Goal: Find specific page/section: Find specific page/section

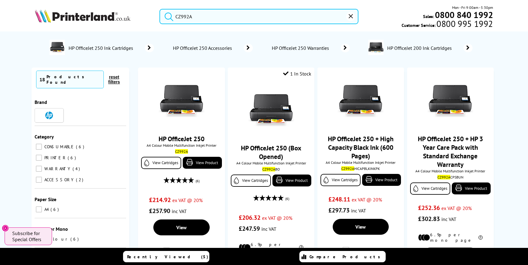
click at [121, 18] on div "CZ992A Mon - Fri 9:00am - 5:30pm Sales: 0800 840 1992 Customer Service: 0800 99…" at bounding box center [264, 18] width 490 height 27
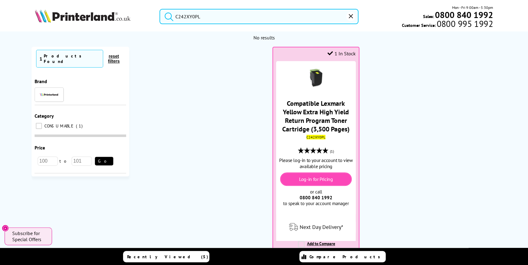
drag, startPoint x: 210, startPoint y: 17, endPoint x: 133, endPoint y: 9, distance: 77.6
click at [133, 9] on div "C242XY0PL Mon - Fri 9:00am - 5:30pm Sales: 0800 840 1992 Customer Service: 0800…" at bounding box center [264, 18] width 490 height 27
paste input "1203RA0UN0"
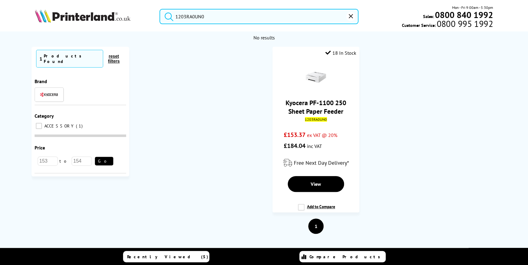
type input "1203RA0UN0"
click at [160, 9] on button "submit" at bounding box center [167, 15] width 15 height 13
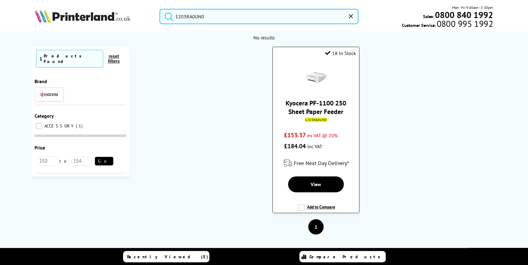
click at [317, 110] on link "Kyocera PF-1100 250 Sheet Paper Feeder" at bounding box center [316, 107] width 61 height 17
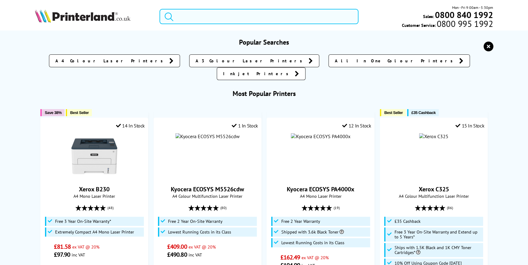
drag, startPoint x: 210, startPoint y: 18, endPoint x: 147, endPoint y: 18, distance: 63.1
click at [153, 18] on div at bounding box center [255, 16] width 207 height 15
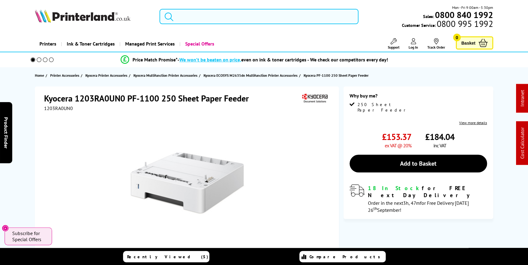
paste input "C11CL40403CA"
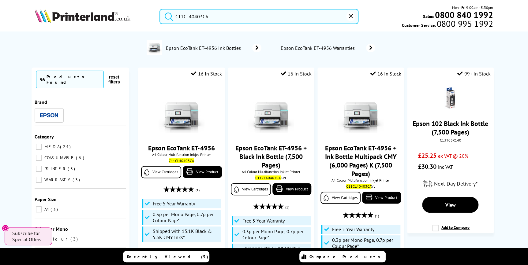
drag, startPoint x: 160, startPoint y: 17, endPoint x: 124, endPoint y: 16, distance: 35.8
click at [124, 16] on div "C11CL40403CA Mon - Fri 9:00am - 5:30pm Sales: 0800 840 1992 Customer Service: 0…" at bounding box center [264, 18] width 490 height 27
paste input "097N02470"
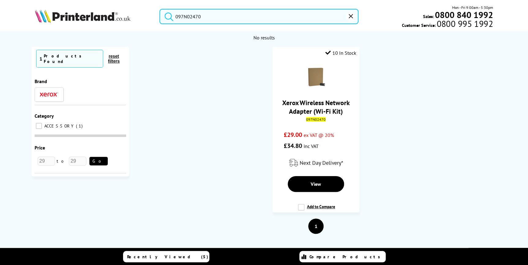
type input "097N02470"
